Goal: Task Accomplishment & Management: Use online tool/utility

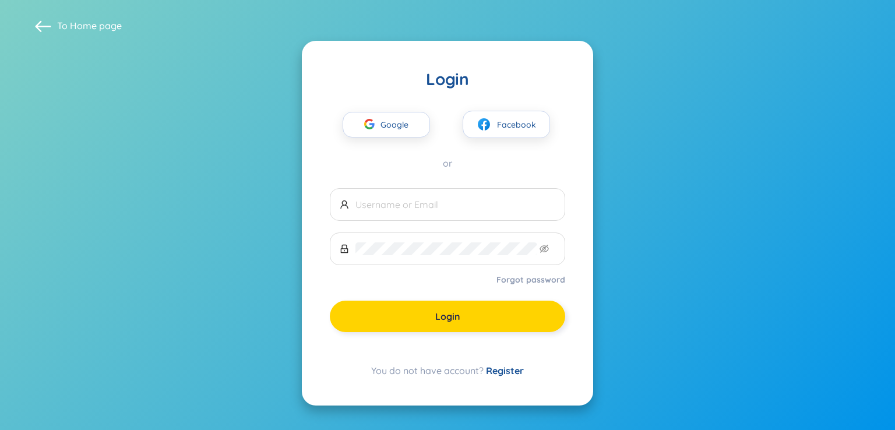
click at [387, 306] on button "Login" at bounding box center [447, 316] width 235 height 31
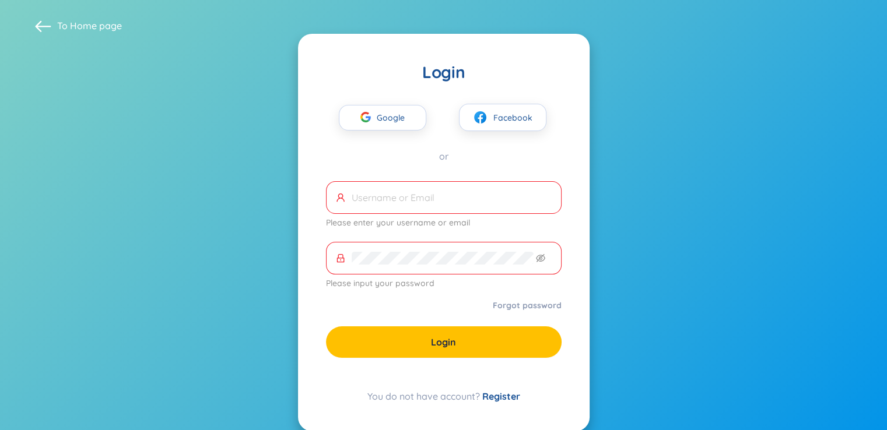
click at [100, 130] on section "To Home page Login Google Facebook or Please enter your username or email Pleas…" at bounding box center [443, 224] width 887 height 449
click at [361, 132] on div "Google Facebook or" at bounding box center [443, 123] width 235 height 80
click at [363, 128] on div "button" at bounding box center [365, 119] width 22 height 26
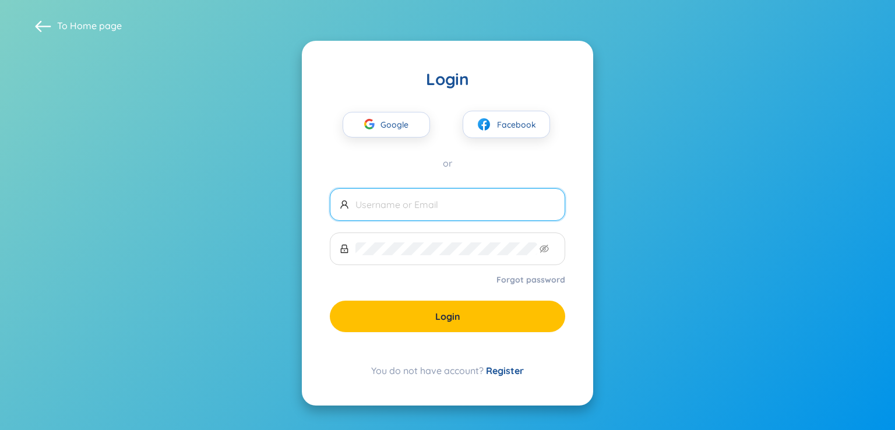
type input "[EMAIL_ADDRESS][DOMAIN_NAME]"
click at [387, 336] on div "Login Google Facebook or nhathung110511@gmail.com Forgot password Login You do …" at bounding box center [447, 223] width 291 height 365
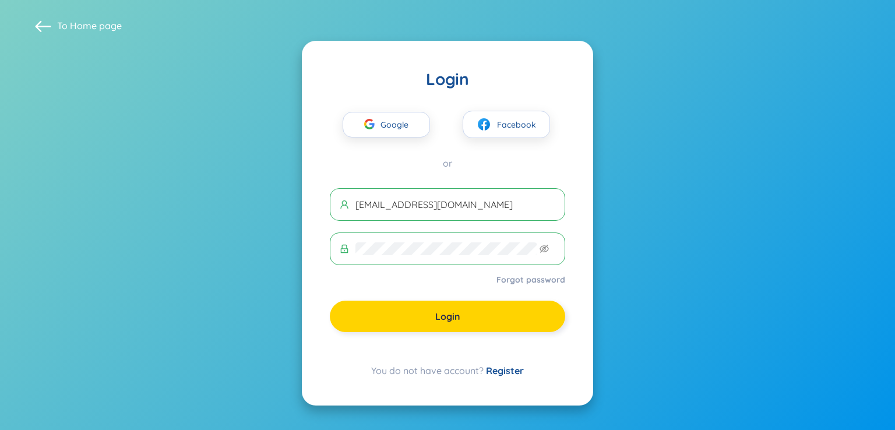
click at [387, 327] on button "Login" at bounding box center [447, 316] width 235 height 31
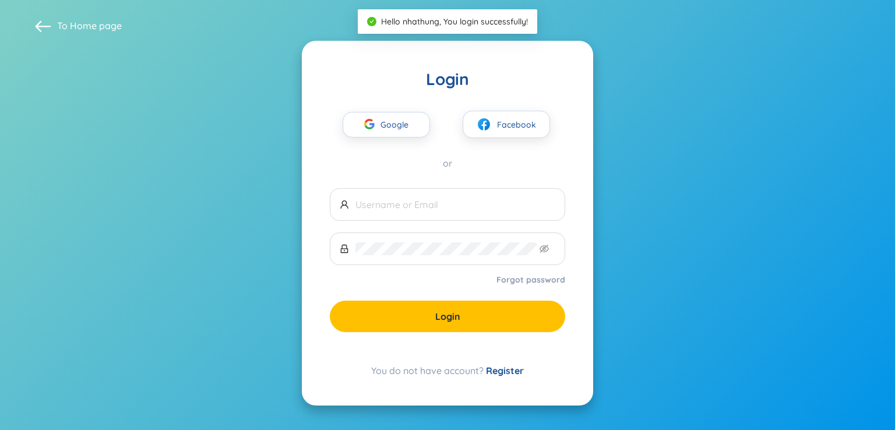
type input "nhathung110511@gmail.com"
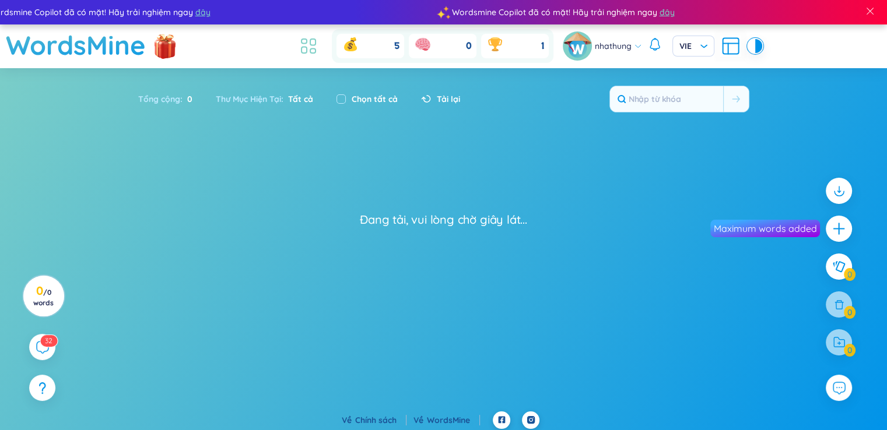
click at [307, 43] on icon at bounding box center [308, 46] width 21 height 21
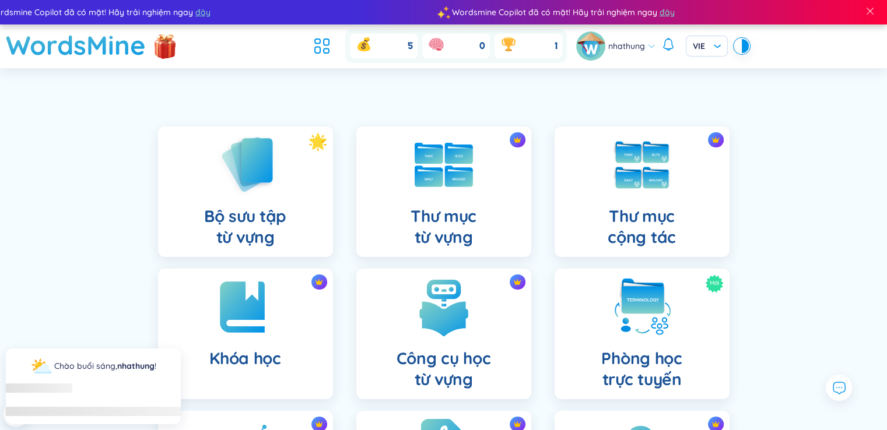
scroll to position [233, 0]
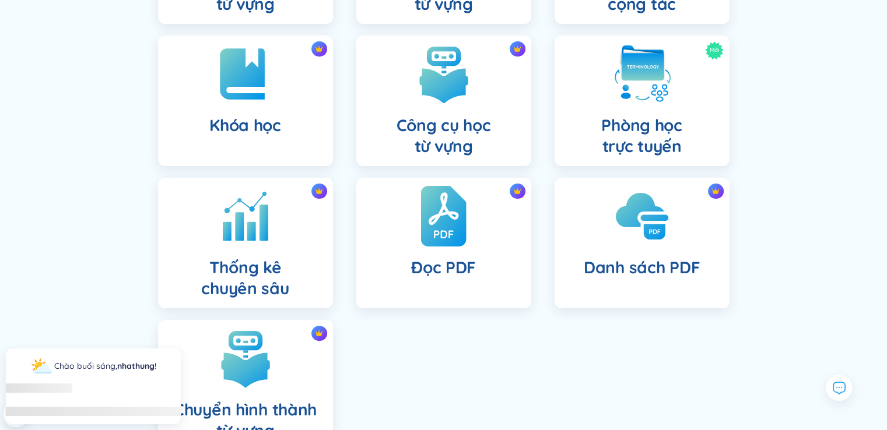
click at [420, 238] on div "Đọc PDF" at bounding box center [443, 243] width 175 height 131
